Goal: Task Accomplishment & Management: Complete application form

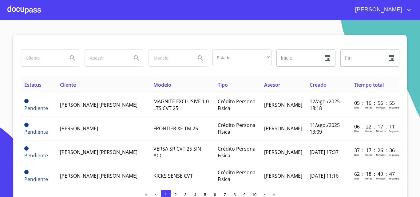
click at [16, 4] on div at bounding box center [23, 10] width 33 height 20
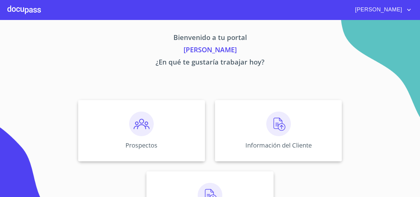
click at [31, 3] on div at bounding box center [23, 10] width 33 height 20
click at [141, 121] on img at bounding box center [141, 124] width 25 height 25
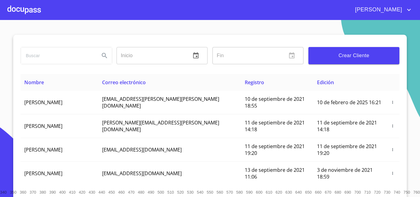
click at [328, 54] on span "Crear Cliente" at bounding box center [353, 55] width 81 height 9
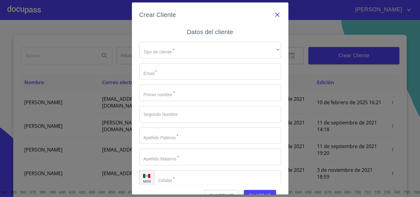
click at [274, 13] on icon "button" at bounding box center [277, 14] width 7 height 7
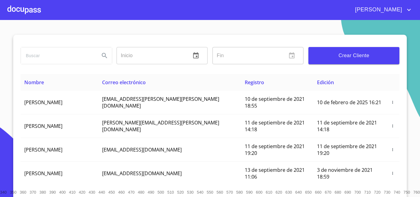
click at [75, 57] on input "search" at bounding box center [58, 55] width 74 height 17
click at [107, 54] on button "Search" at bounding box center [104, 55] width 15 height 15
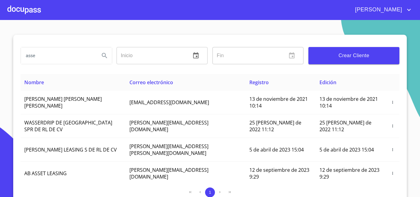
click at [97, 54] on button "Search" at bounding box center [104, 55] width 15 height 15
click at [72, 54] on input "asse" at bounding box center [58, 55] width 74 height 17
type input "assetel"
click at [104, 54] on icon "Search" at bounding box center [104, 55] width 7 height 7
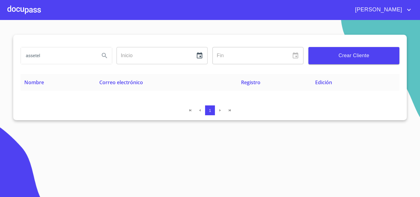
drag, startPoint x: 81, startPoint y: 53, endPoint x: 10, endPoint y: 50, distance: 71.1
click at [10, 50] on section "assetel Inicio ​ Fin ​ Crear Cliente Nombre Correo electrónico Registro Edición…" at bounding box center [210, 108] width 420 height 177
click at [344, 57] on span "Crear Cliente" at bounding box center [353, 55] width 81 height 9
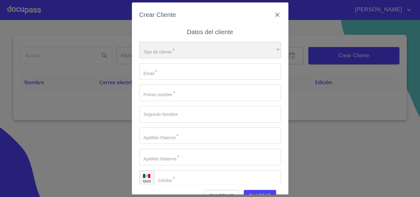
click at [183, 44] on div "​" at bounding box center [210, 50] width 142 height 17
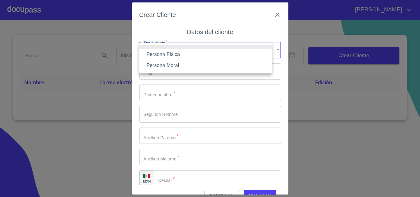
click at [167, 65] on li "Persona Moral" at bounding box center [205, 65] width 132 height 11
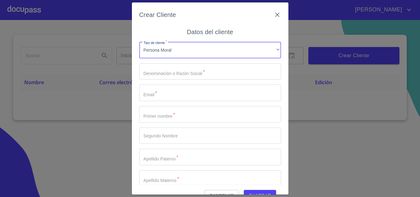
click at [162, 91] on input "Tipo de cliente   *" at bounding box center [210, 93] width 142 height 17
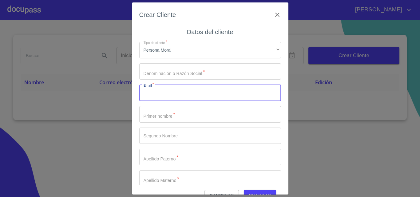
paste input "[EMAIL_ADDRESS][DOMAIN_NAME]"
type input "[EMAIL_ADDRESS][DOMAIN_NAME]"
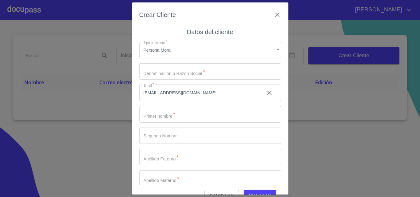
click at [81, 102] on div "Crear Cliente Datos del cliente Tipo de cliente   * Persona Moral ​ Denominació…" at bounding box center [210, 98] width 420 height 197
click at [157, 70] on input "Tipo de cliente   *" at bounding box center [210, 71] width 142 height 17
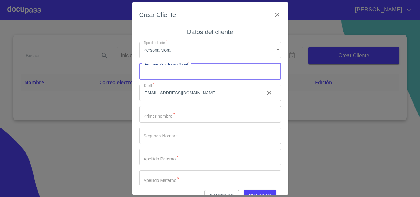
paste input "ASSETEL"
type input "ASSETEL SA DE CV"
click at [208, 25] on div "Crear Cliente" at bounding box center [210, 18] width 142 height 17
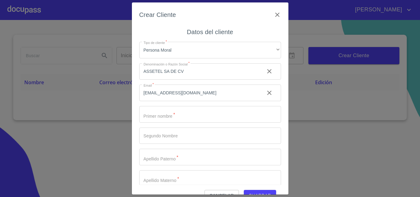
scroll to position [14, 0]
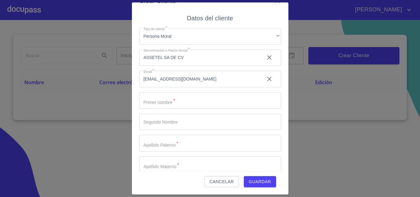
click at [167, 66] on input "Tipo de cliente   *" at bounding box center [199, 57] width 120 height 17
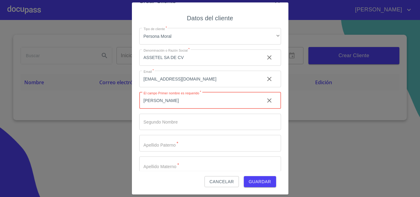
type input "[PERSON_NAME]"
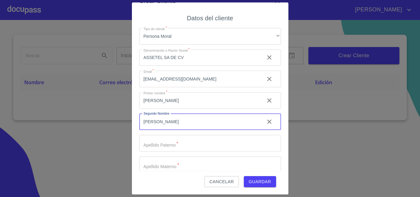
type input "[PERSON_NAME]"
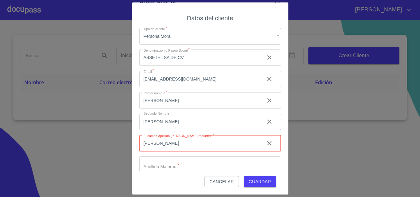
type input "[PERSON_NAME]"
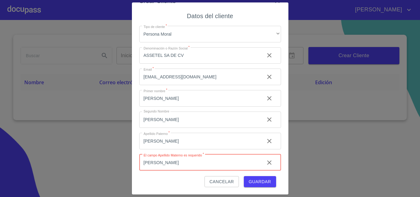
type input "[PERSON_NAME]"
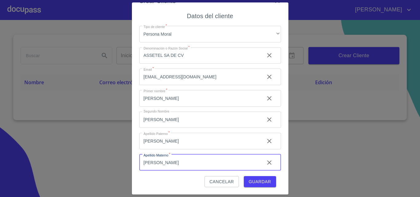
click at [159, 174] on div "Cancelar Guardar" at bounding box center [210, 179] width 142 height 17
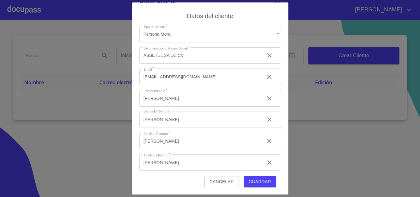
scroll to position [28, 0]
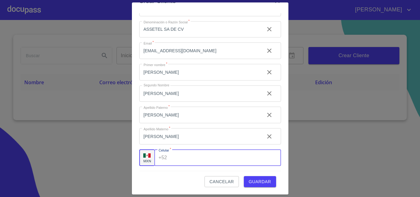
click at [175, 160] on input "Tipo de cliente   *" at bounding box center [224, 157] width 111 height 17
paste input "[PHONE_NUMBER]"
drag, startPoint x: 160, startPoint y: 182, endPoint x: 208, endPoint y: 184, distance: 48.6
click at [160, 182] on div "Cancelar Guardar" at bounding box center [210, 179] width 142 height 17
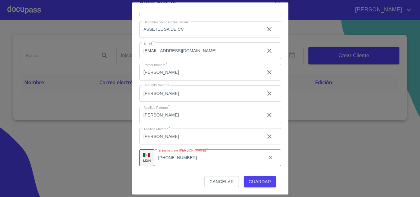
click at [209, 160] on input "[PHONE_NUMBER]" at bounding box center [208, 157] width 108 height 17
type input "[PHONE_NUMBER]"
click at [143, 183] on div "Cancelar Guardar" at bounding box center [210, 179] width 142 height 17
click at [255, 181] on span "Guardar" at bounding box center [260, 182] width 22 height 8
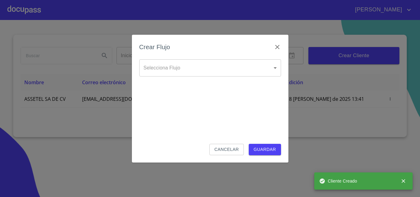
click at [189, 63] on body "[PERSON_NAME] ​ Fin ​ Crear Cliente Nombre Correo electrónico Registro Edición …" at bounding box center [210, 98] width 420 height 197
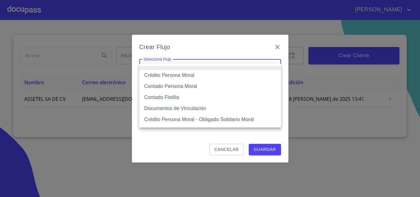
click at [185, 75] on li "Crédito Persona Moral" at bounding box center [210, 75] width 142 height 11
type input "614ae8207e49d67341f8d0cd"
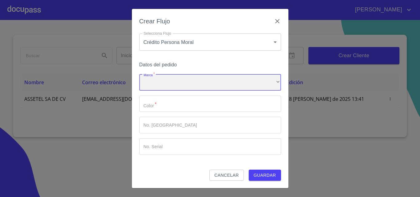
click at [183, 82] on div "​" at bounding box center [210, 82] width 142 height 17
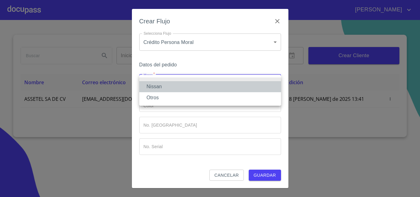
click at [176, 86] on li "Nissan" at bounding box center [210, 86] width 142 height 11
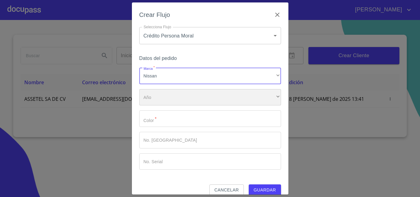
click at [175, 95] on div "​" at bounding box center [210, 97] width 142 height 17
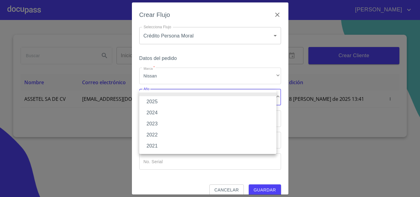
click at [171, 104] on li "2025" at bounding box center [207, 101] width 137 height 11
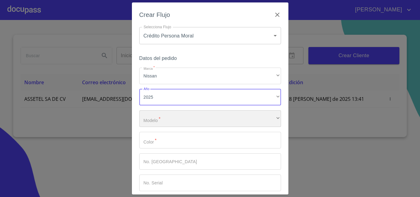
click at [171, 113] on div "​" at bounding box center [210, 118] width 142 height 17
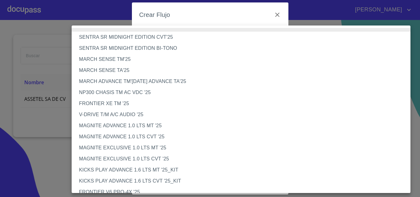
click at [138, 100] on li "FRONTIER XE TM '25" at bounding box center [243, 103] width 343 height 11
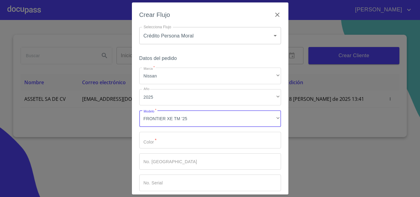
click at [162, 138] on input "Marca   *" at bounding box center [210, 140] width 142 height 17
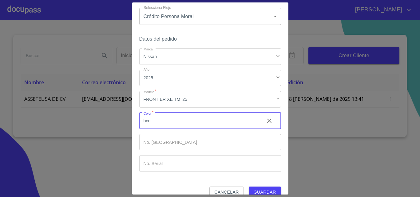
scroll to position [30, 0]
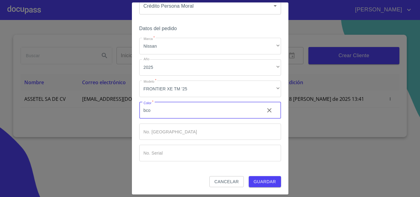
type input "bco"
click at [262, 181] on span "Guardar" at bounding box center [265, 182] width 22 height 8
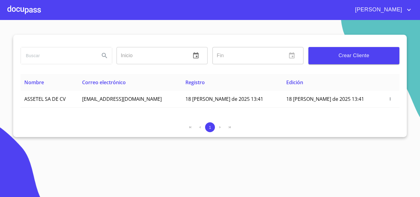
click at [18, 7] on div at bounding box center [23, 10] width 33 height 20
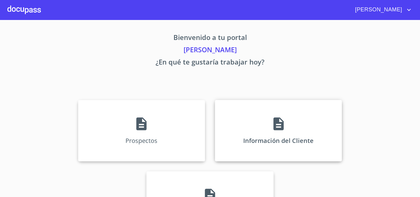
click at [265, 124] on div "Información del Cliente" at bounding box center [278, 130] width 127 height 61
